Goal: Task Accomplishment & Management: Use online tool/utility

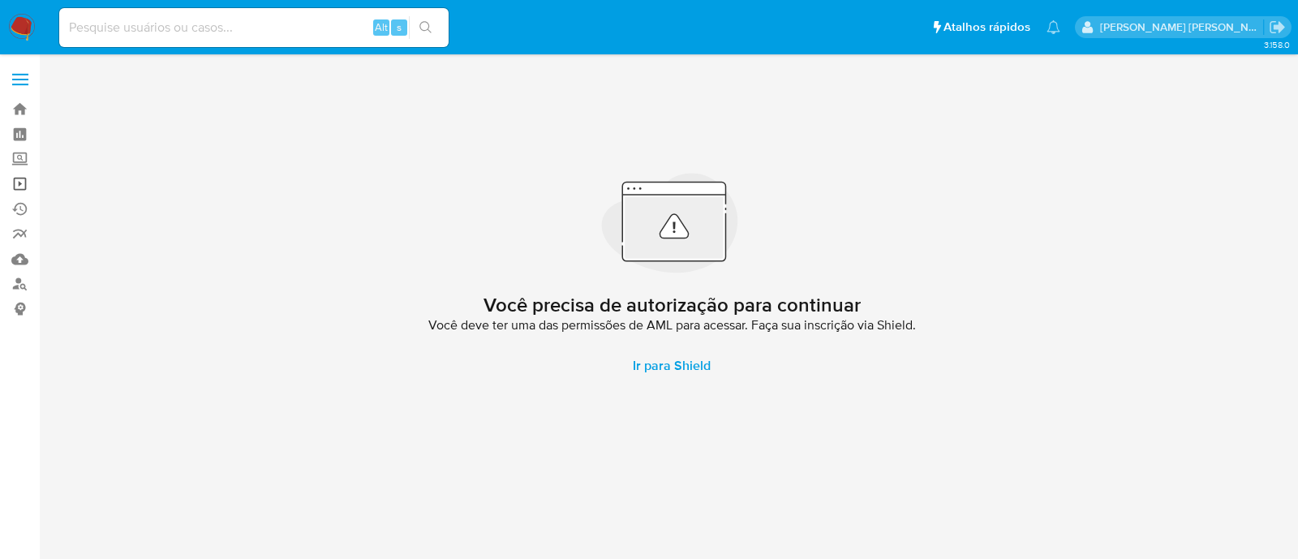
click at [20, 178] on link "Operações em massa" at bounding box center [96, 183] width 193 height 25
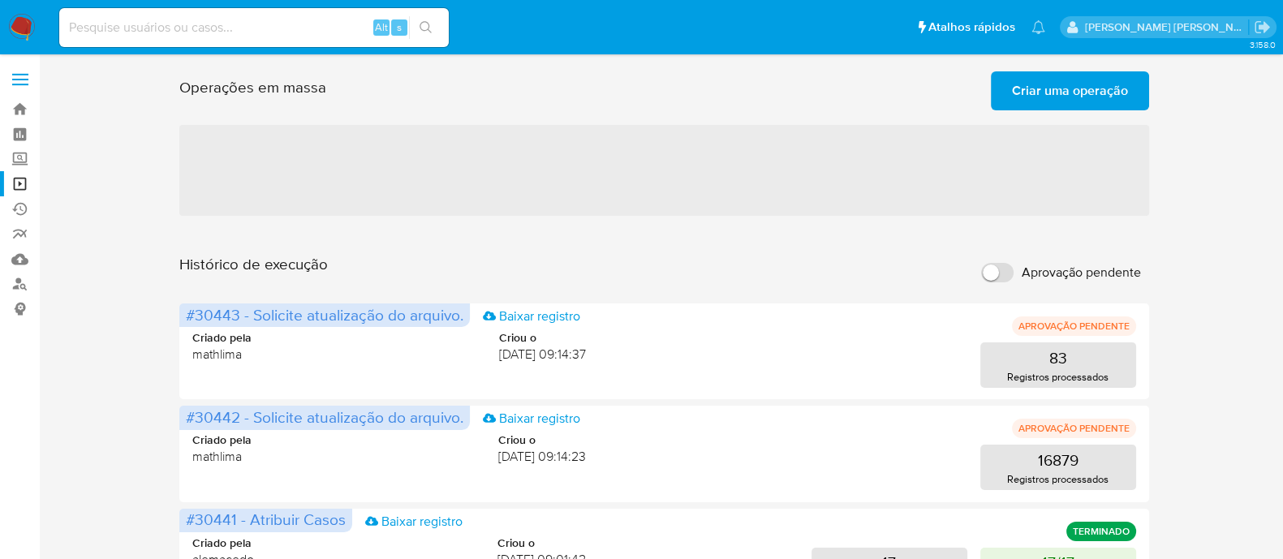
click at [1141, 84] on button "Criar uma operação" at bounding box center [1070, 90] width 158 height 39
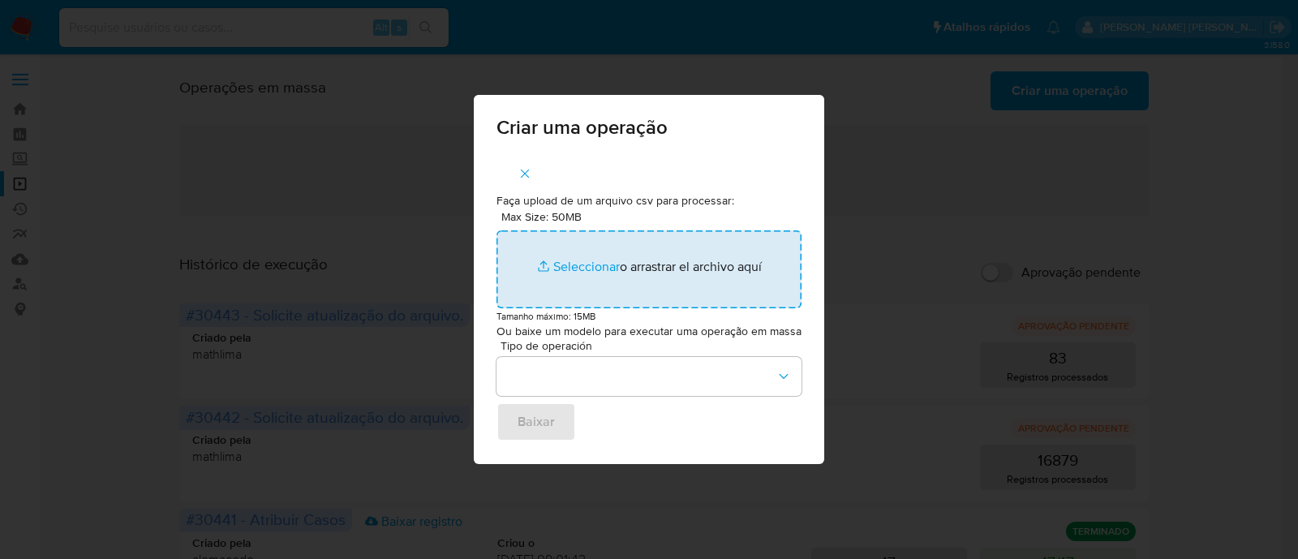
click at [577, 268] on input "Max Size: 50MB Seleccionar archivos" at bounding box center [649, 269] width 305 height 78
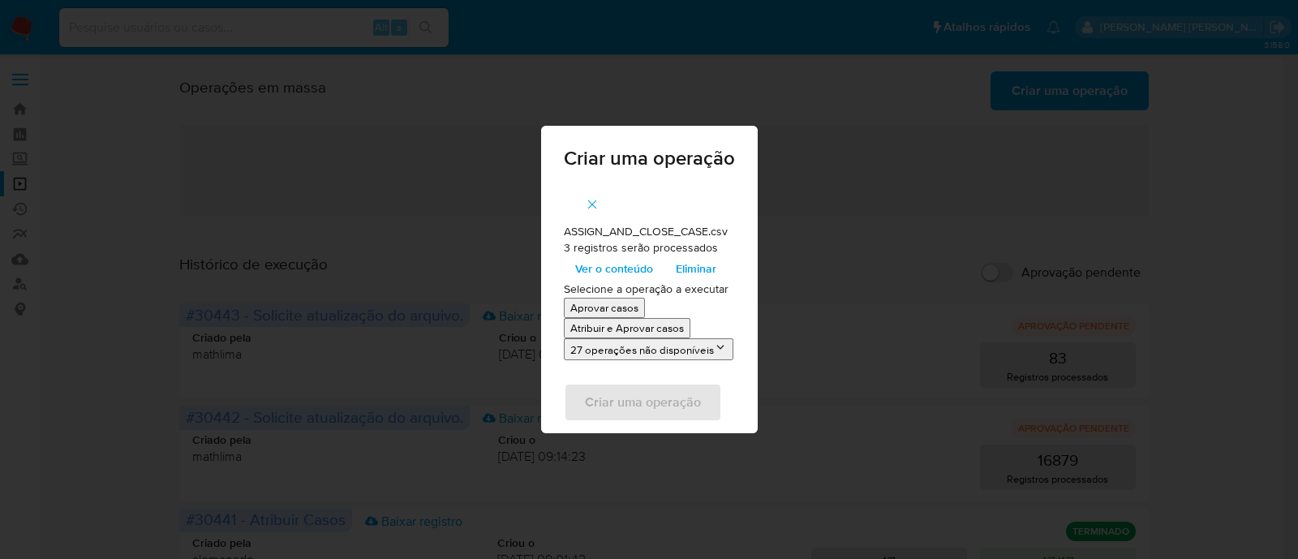
click at [646, 323] on p "Atribuir e Aprovar casos" at bounding box center [627, 327] width 114 height 15
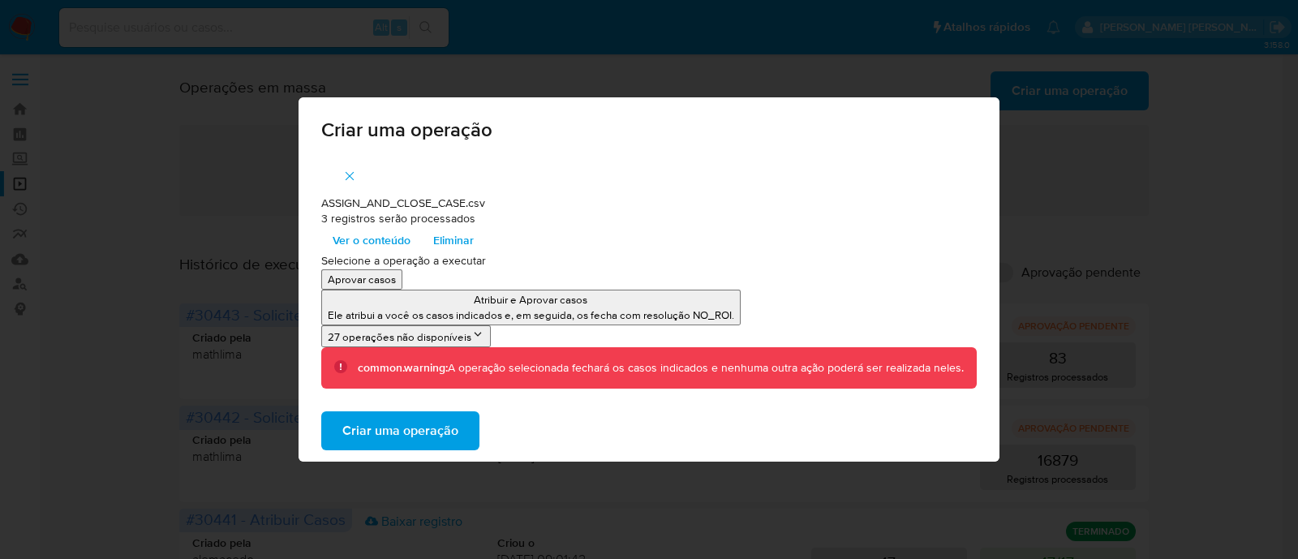
click at [420, 436] on span "Criar uma operação" at bounding box center [400, 431] width 116 height 36
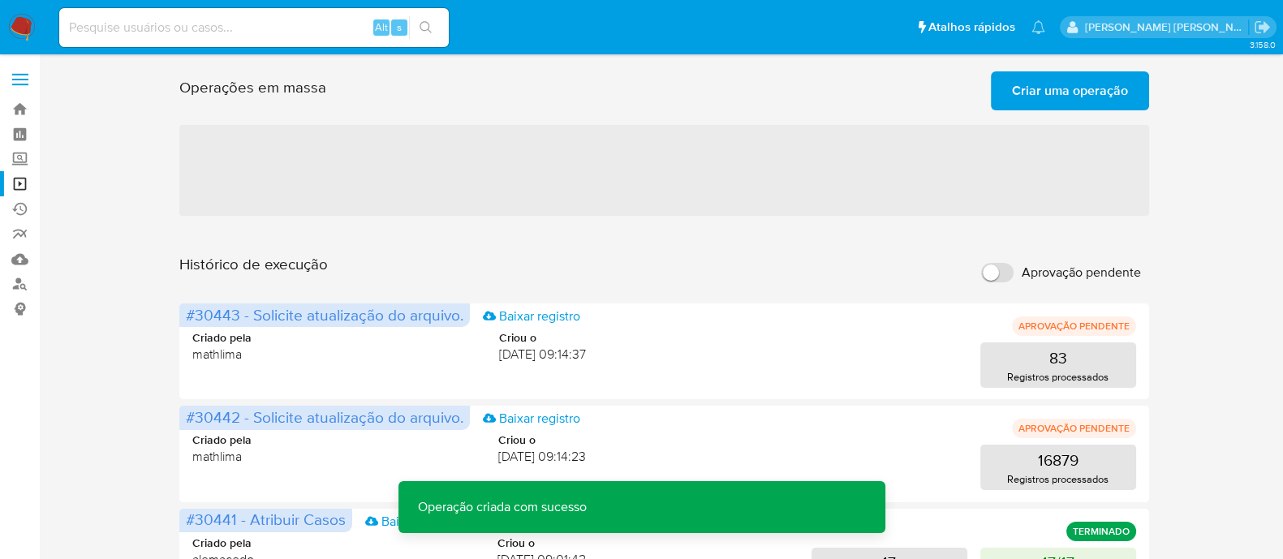
click at [1063, 99] on span "Criar uma operação" at bounding box center [1070, 91] width 116 height 36
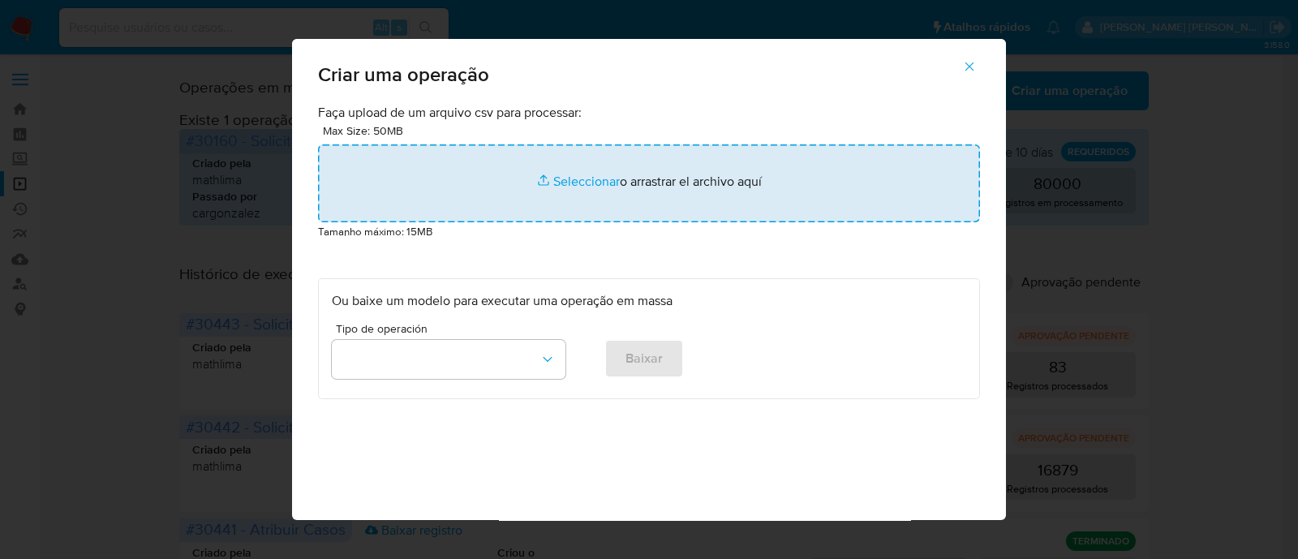
click at [582, 174] on input "file" at bounding box center [649, 183] width 662 height 78
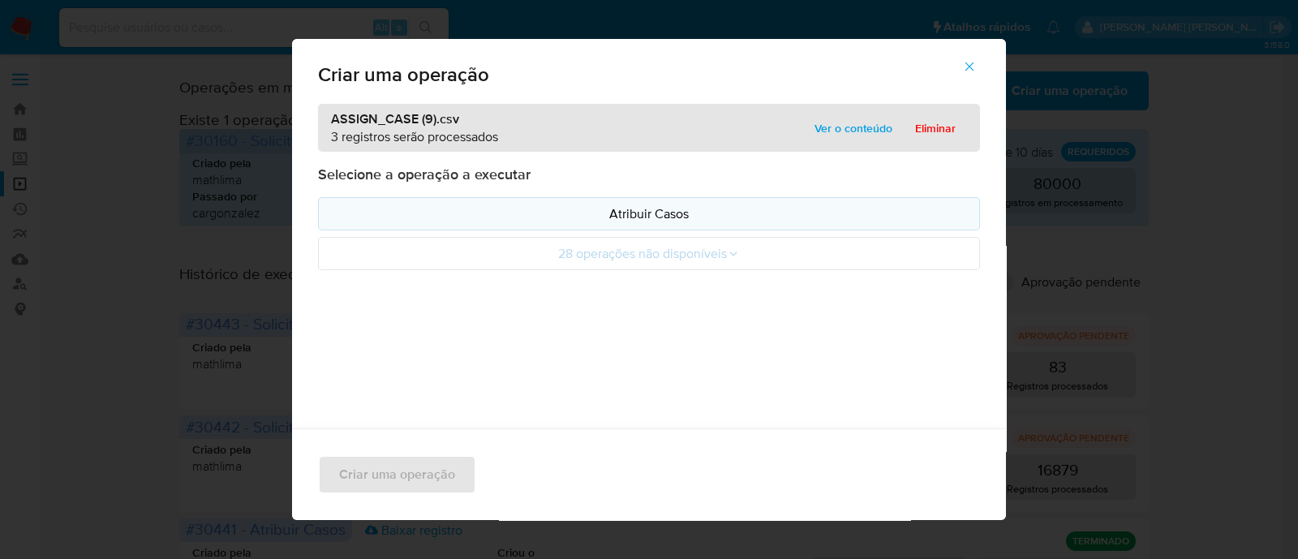
click at [602, 219] on p "Atribuir Casos" at bounding box center [649, 213] width 634 height 19
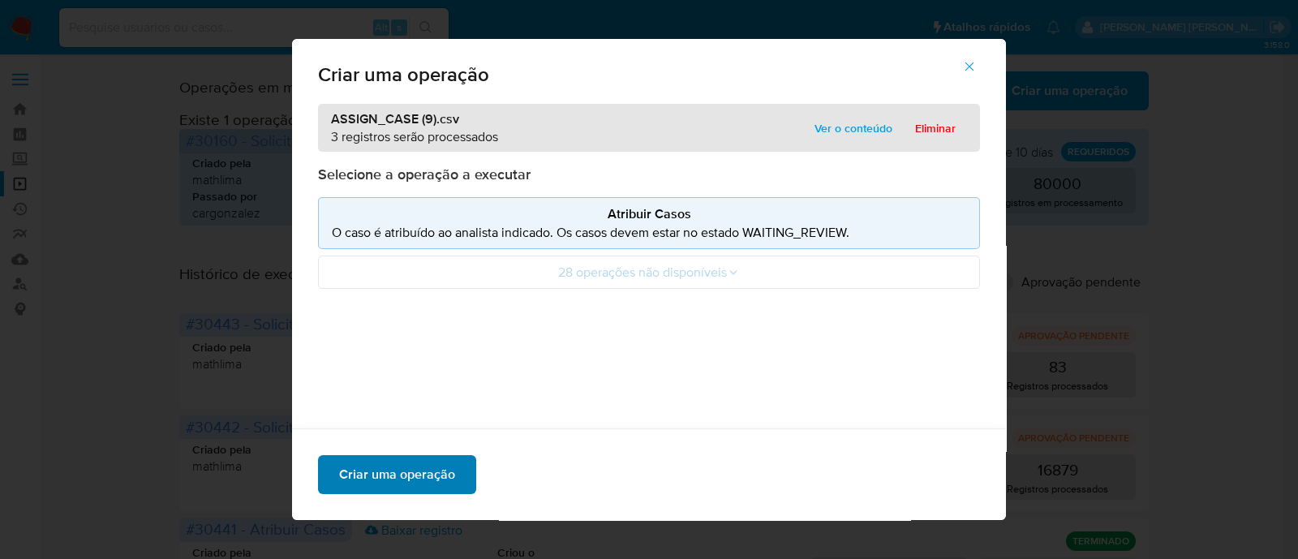
click at [429, 475] on span "Criar uma operação" at bounding box center [397, 475] width 116 height 36
